Goal: Navigation & Orientation: Find specific page/section

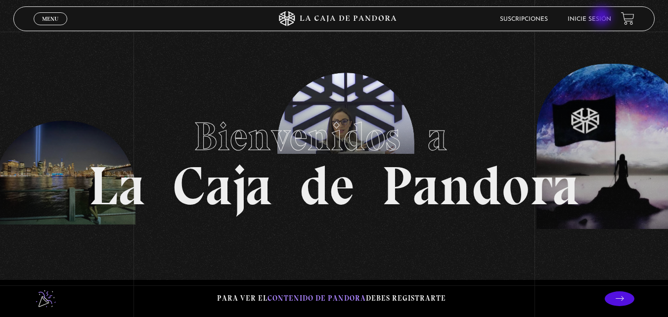
click at [603, 17] on link "Inicie sesión" at bounding box center [590, 19] width 44 height 6
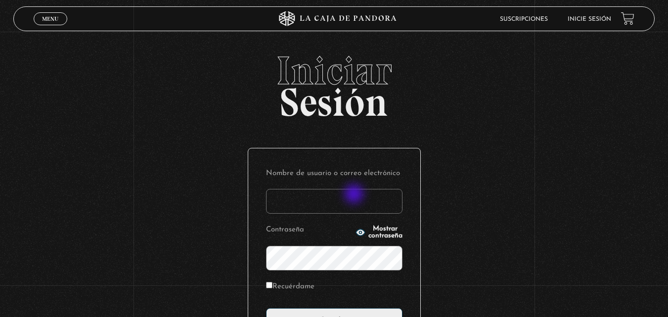
drag, startPoint x: 355, startPoint y: 195, endPoint x: 376, endPoint y: 199, distance: 21.2
click at [357, 195] on input "Nombre de usuario o correo electrónico" at bounding box center [334, 201] width 137 height 25
type input "LauCB"
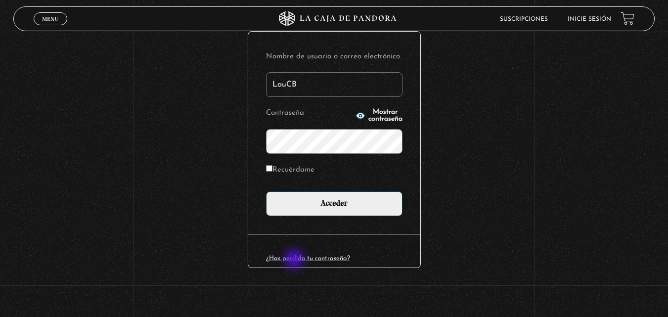
scroll to position [117, 0]
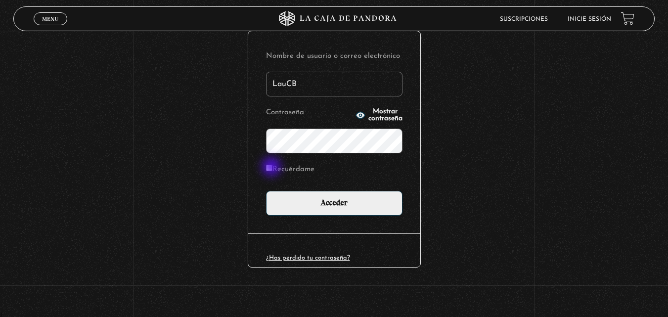
click at [273, 168] on input "Recuérdame" at bounding box center [269, 168] width 6 height 6
checkbox input "true"
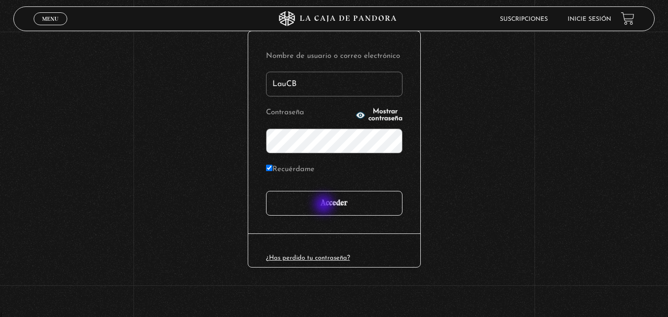
click at [325, 205] on input "Acceder" at bounding box center [334, 203] width 137 height 25
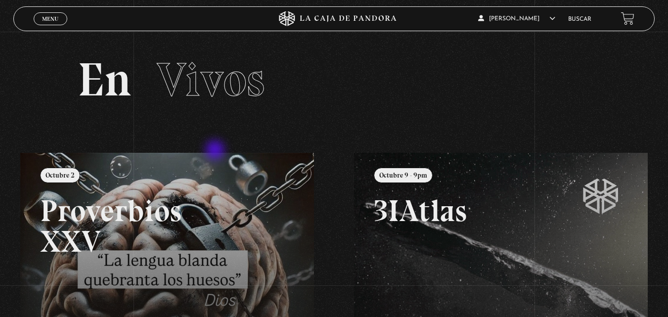
click at [216, 151] on section "En Vivos" at bounding box center [334, 92] width 668 height 121
click at [313, 150] on section "En Vivos" at bounding box center [334, 92] width 668 height 121
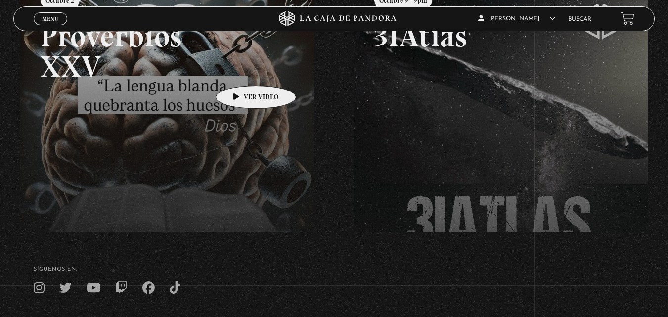
scroll to position [241, 0]
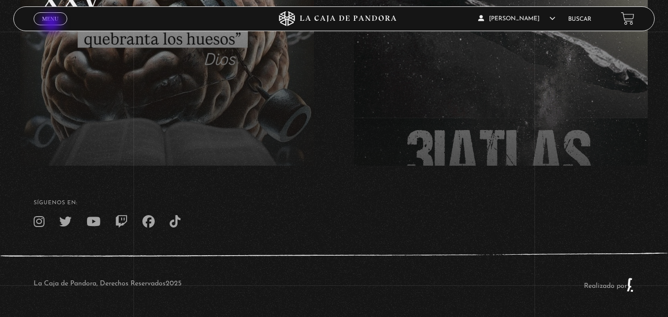
drag, startPoint x: 52, startPoint y: 24, endPoint x: 57, endPoint y: 21, distance: 5.1
click at [52, 23] on link "Menu Cerrar" at bounding box center [51, 18] width 34 height 13
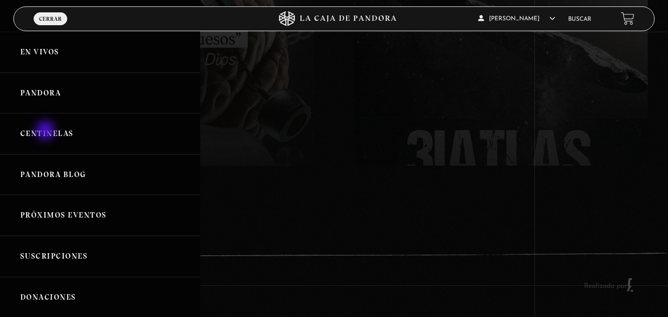
click at [46, 132] on link "Centinelas" at bounding box center [100, 133] width 200 height 41
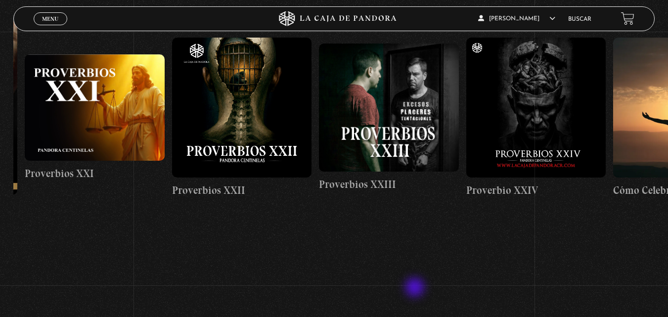
scroll to position [0, 3375]
